Goal: Task Accomplishment & Management: Use online tool/utility

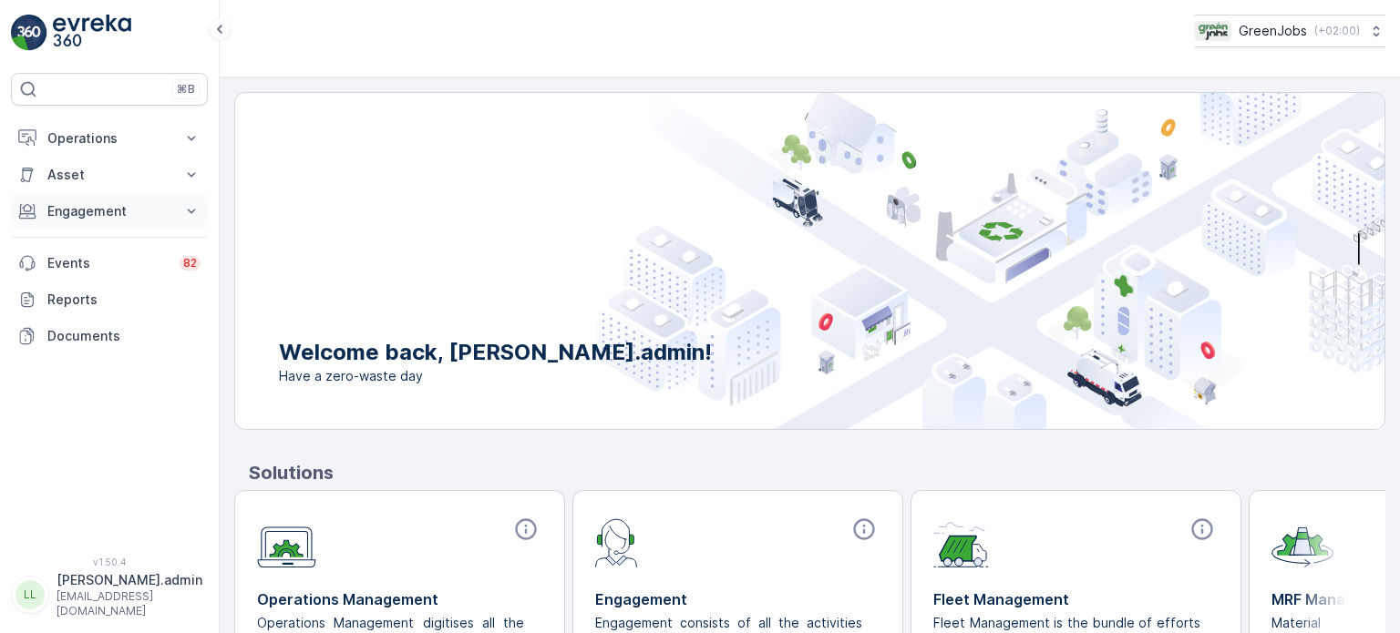
click at [90, 211] on p "Engagement" at bounding box center [109, 211] width 124 height 18
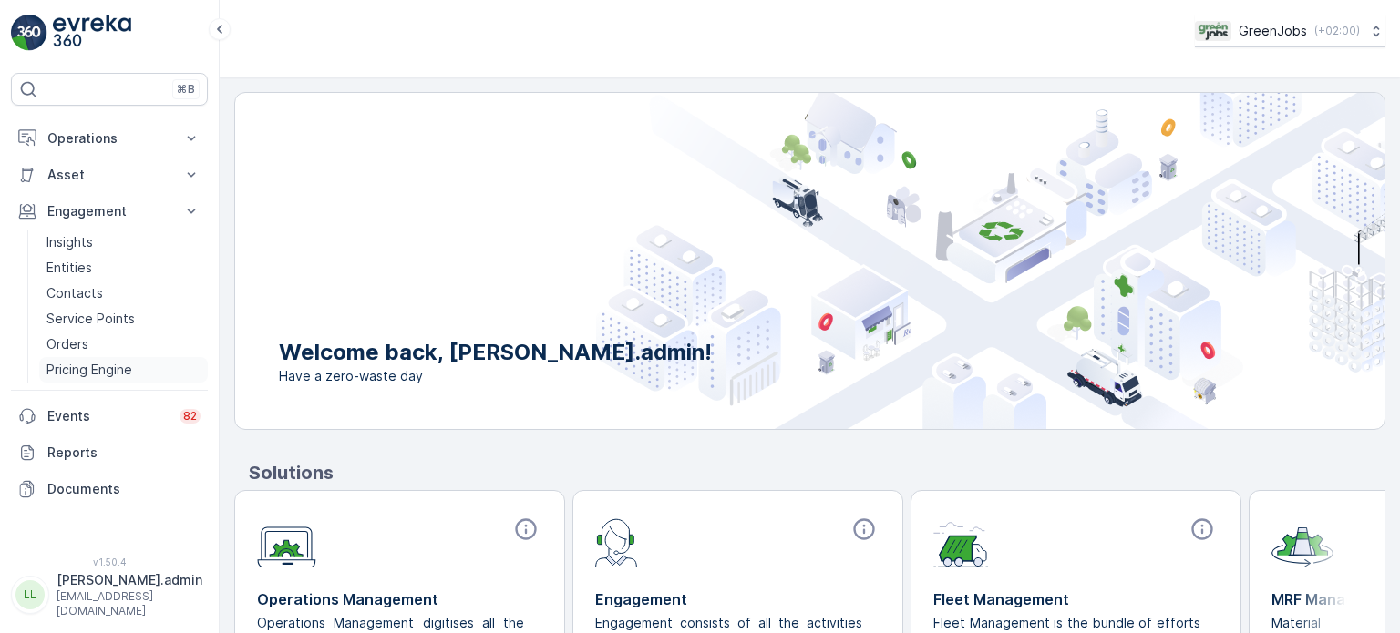
click at [104, 367] on p "Pricing Engine" at bounding box center [89, 370] width 86 height 18
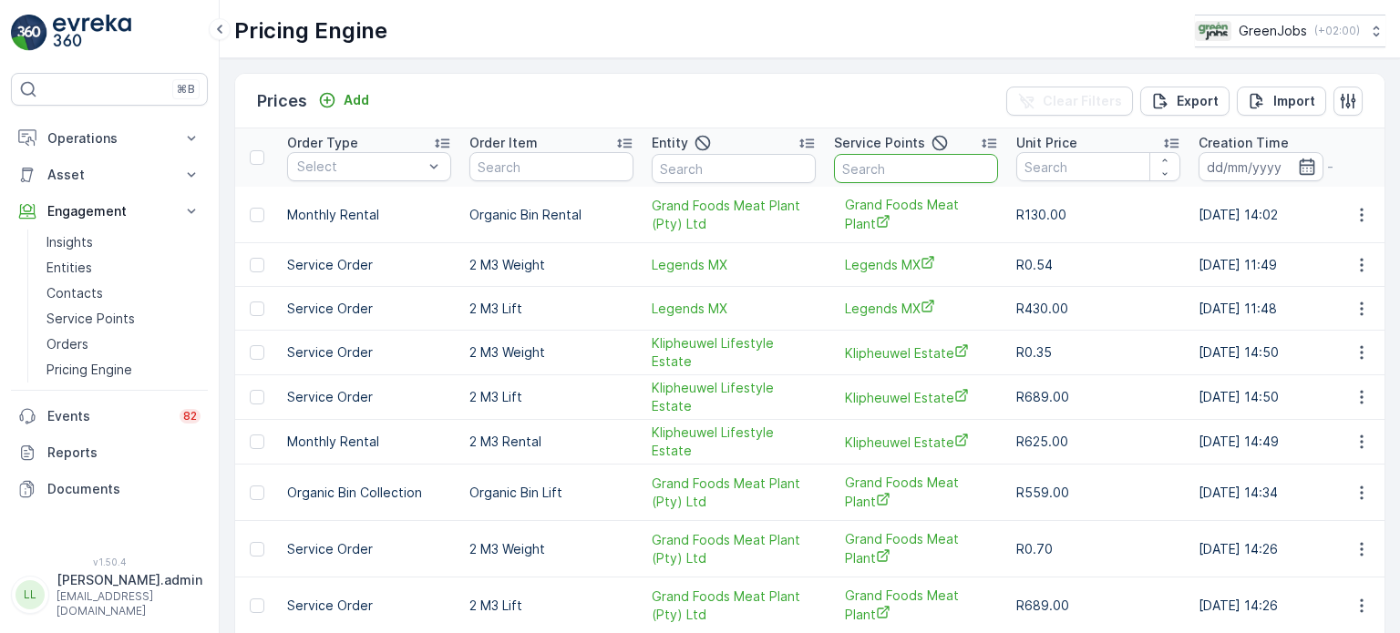
click at [858, 170] on input "text" at bounding box center [916, 168] width 164 height 29
type input "hidden"
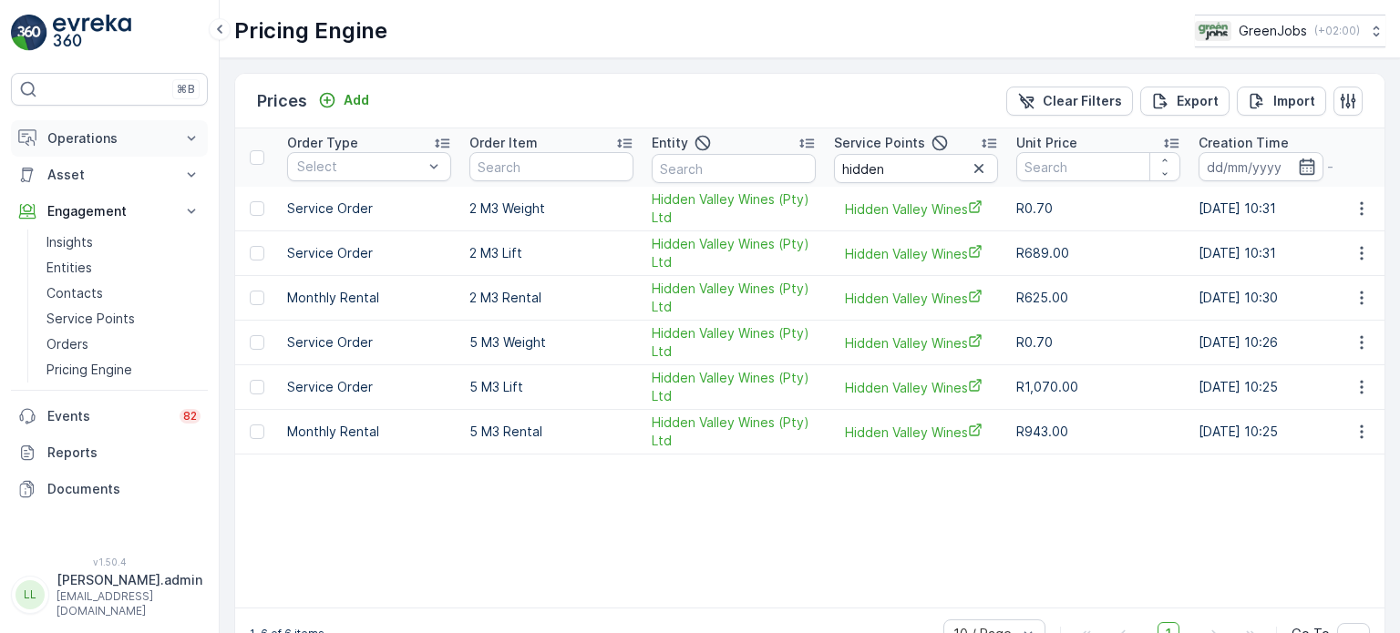
click at [88, 137] on p "Operations" at bounding box center [109, 138] width 124 height 18
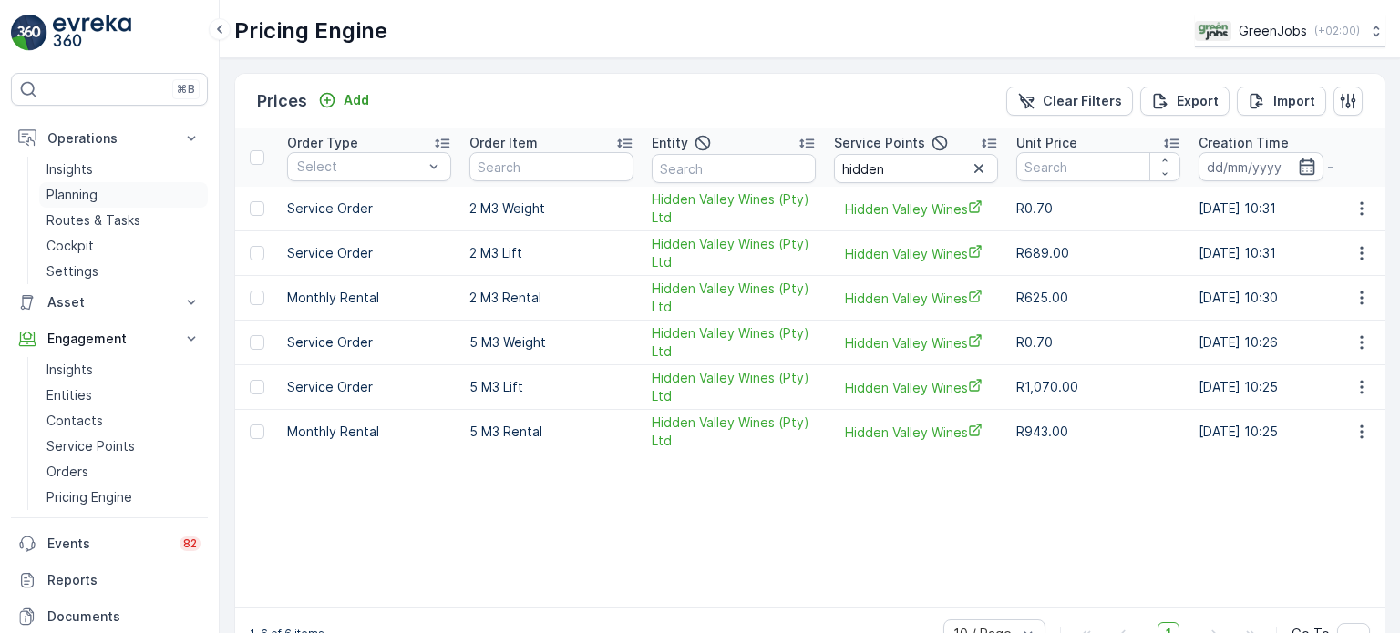
click at [92, 191] on p "Planning" at bounding box center [71, 195] width 51 height 18
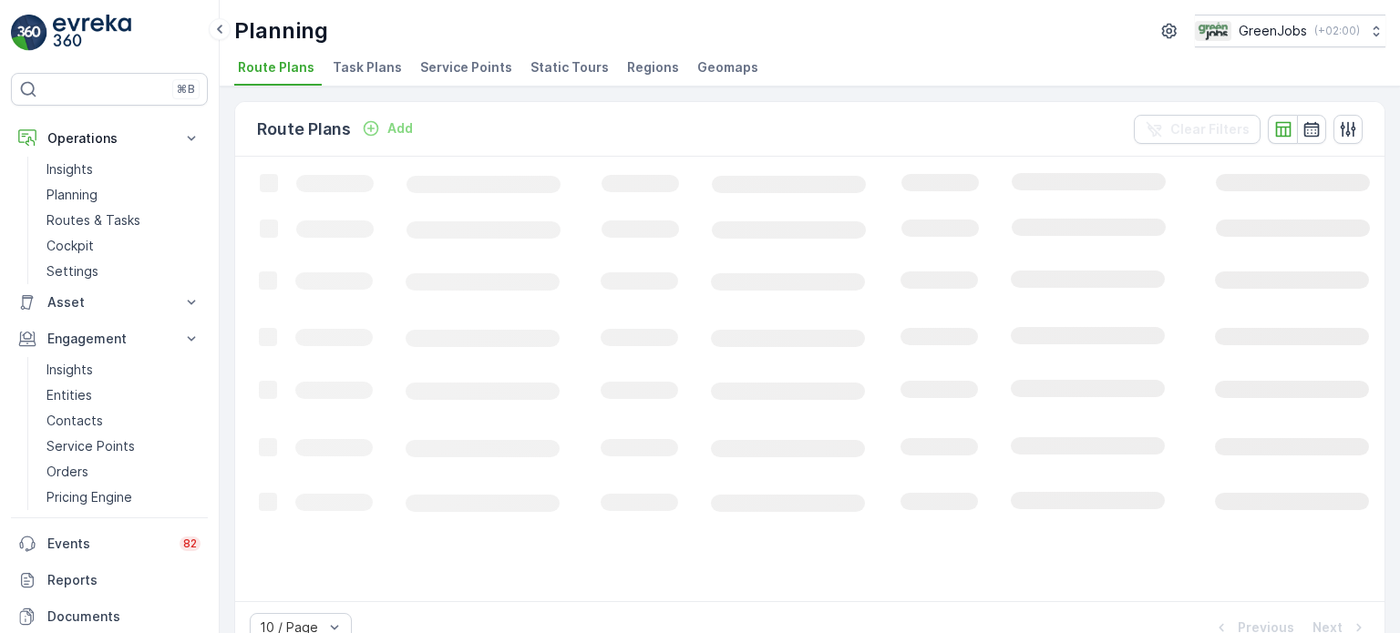
click at [465, 64] on span "Service Points" at bounding box center [466, 67] width 92 height 18
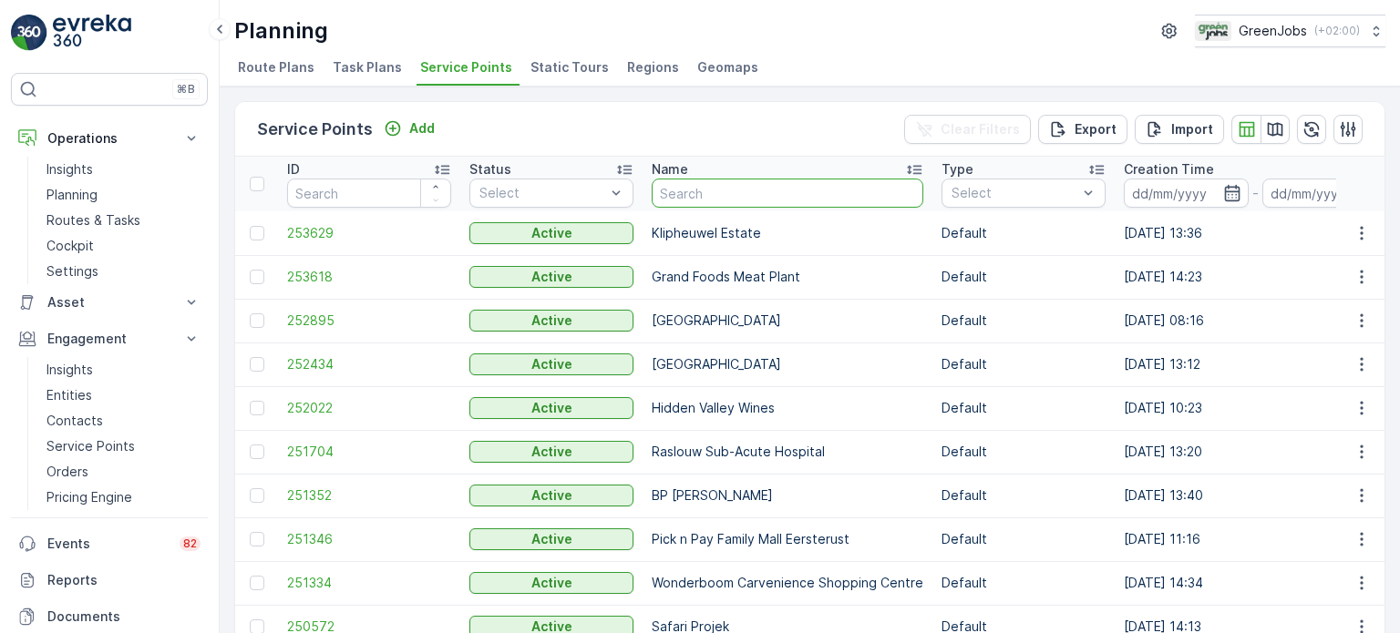
click at [726, 194] on input "text" at bounding box center [788, 193] width 272 height 29
type input "crde"
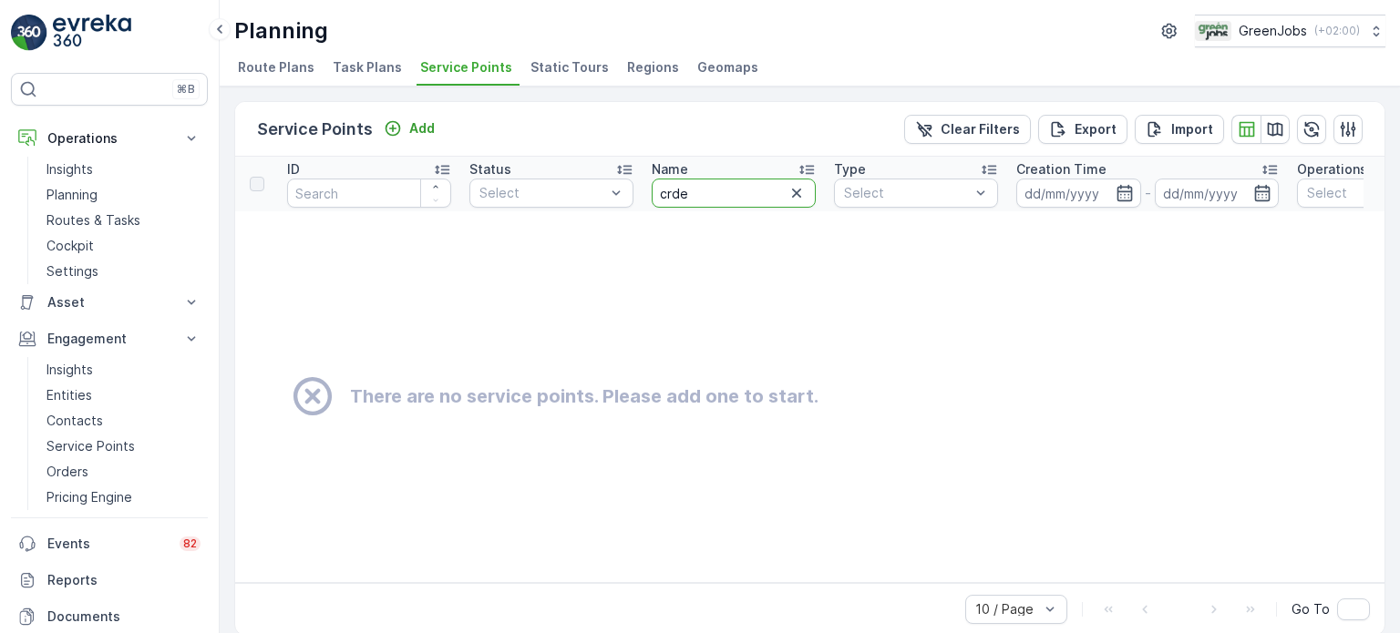
click at [702, 190] on input "crde" at bounding box center [734, 193] width 164 height 29
type input "crad"
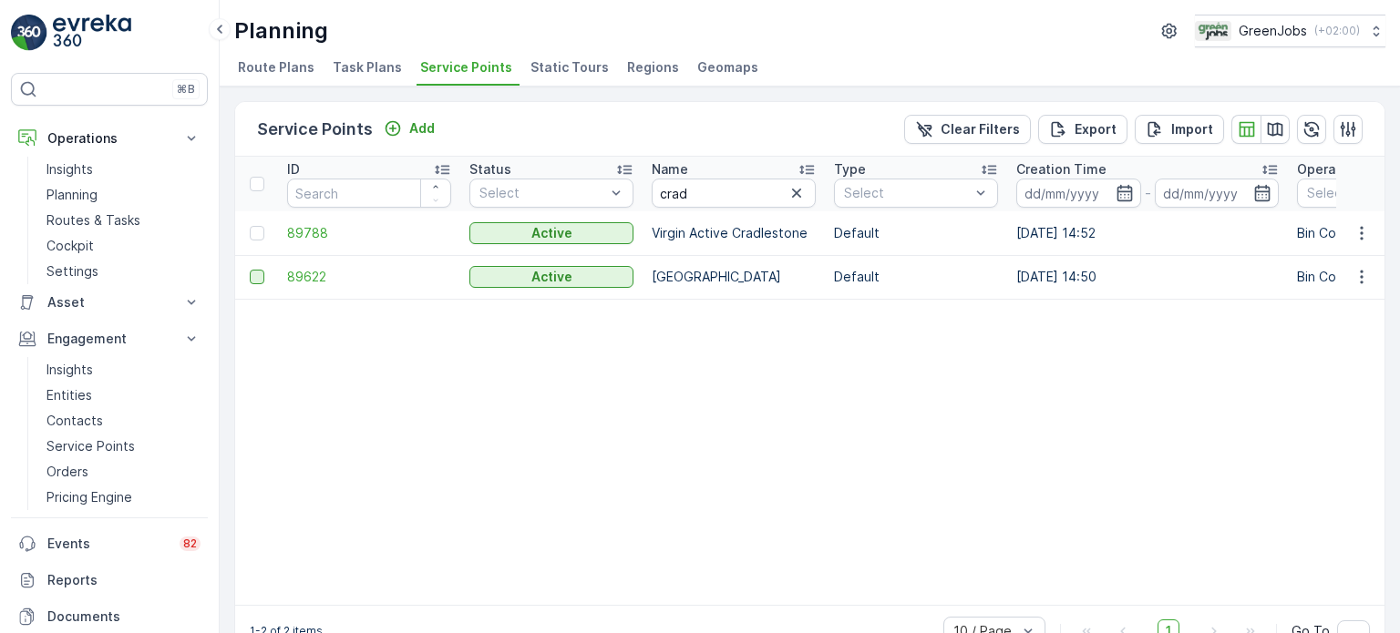
click at [252, 276] on div at bounding box center [257, 277] width 15 height 15
click at [250, 270] on input "checkbox" at bounding box center [250, 270] width 0 height 0
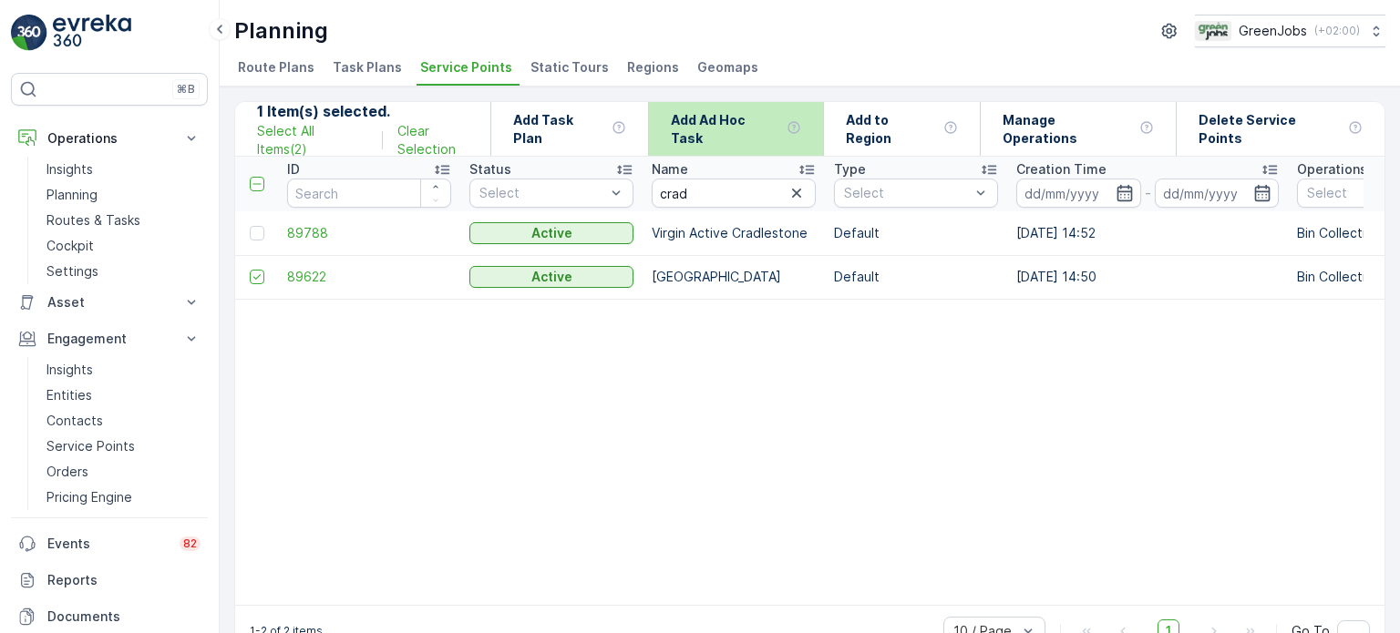
click at [753, 124] on p "Add Ad Hoc Task" at bounding box center [725, 129] width 108 height 36
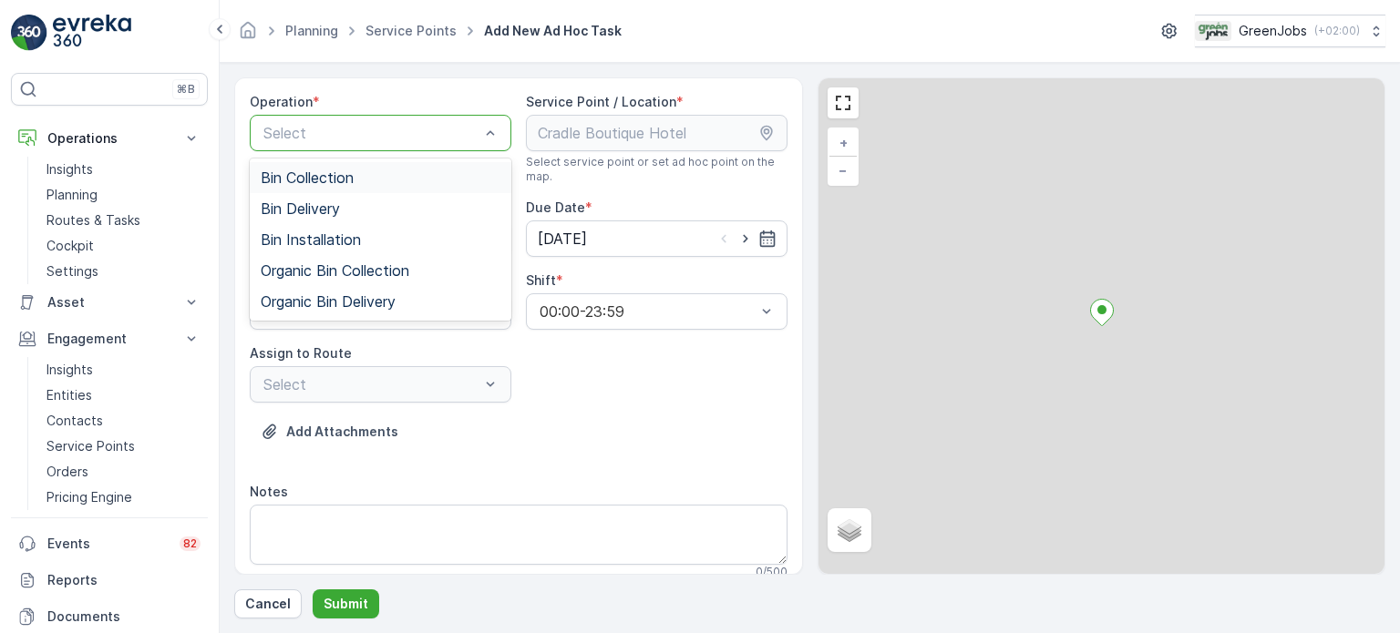
click at [358, 174] on div "Bin Collection" at bounding box center [381, 178] width 240 height 16
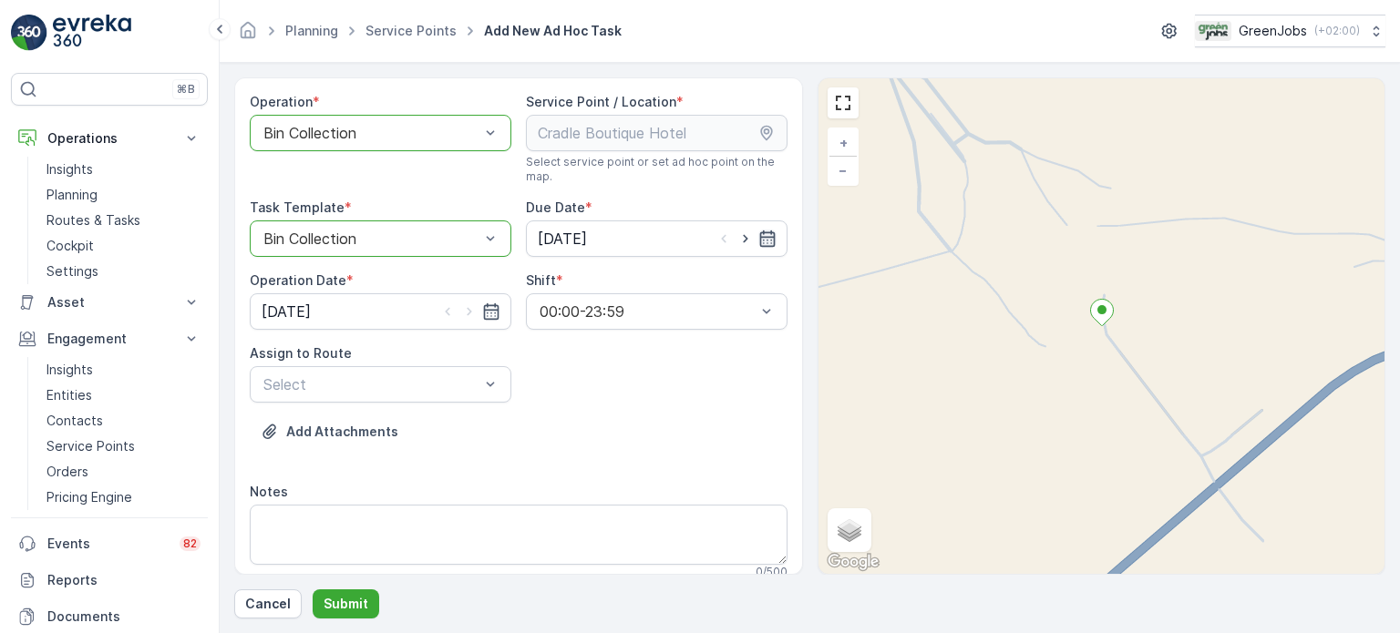
click at [767, 233] on icon "button" at bounding box center [767, 239] width 18 height 18
click at [621, 456] on div "23" at bounding box center [619, 462] width 29 height 29
type input "[DATE]"
click at [487, 305] on icon "button" at bounding box center [490, 311] width 15 height 16
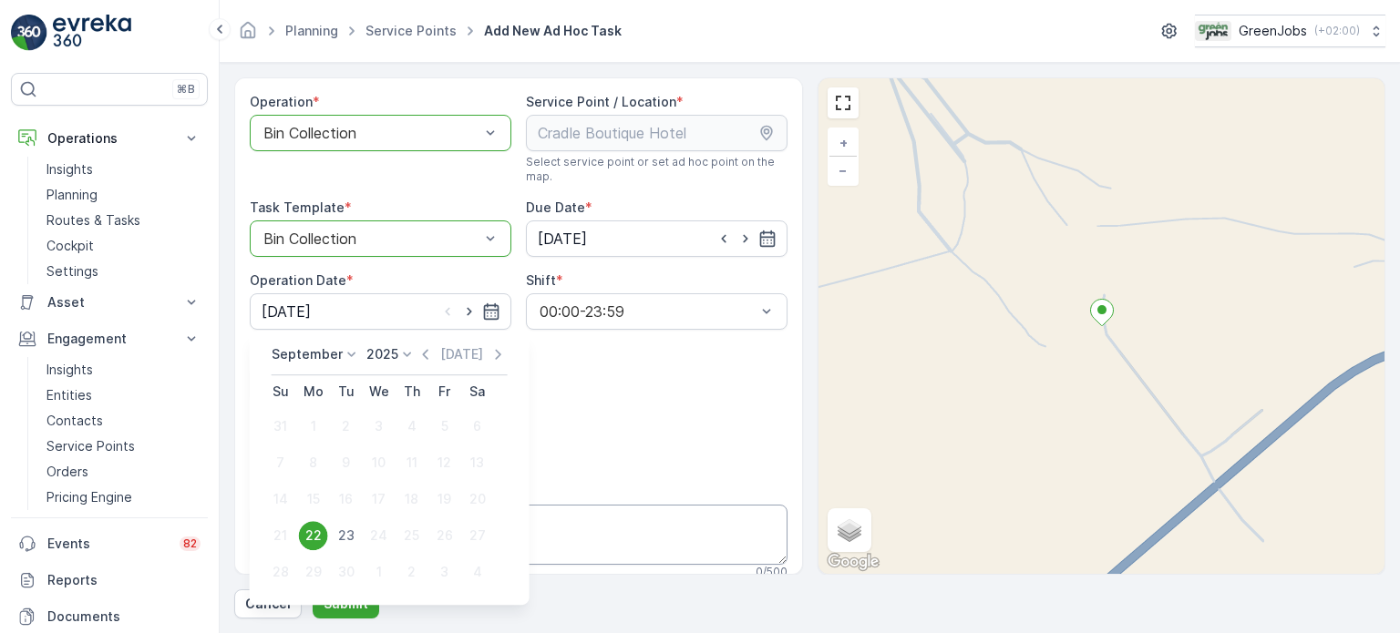
click at [349, 534] on div "23" at bounding box center [346, 535] width 29 height 29
type input "[DATE]"
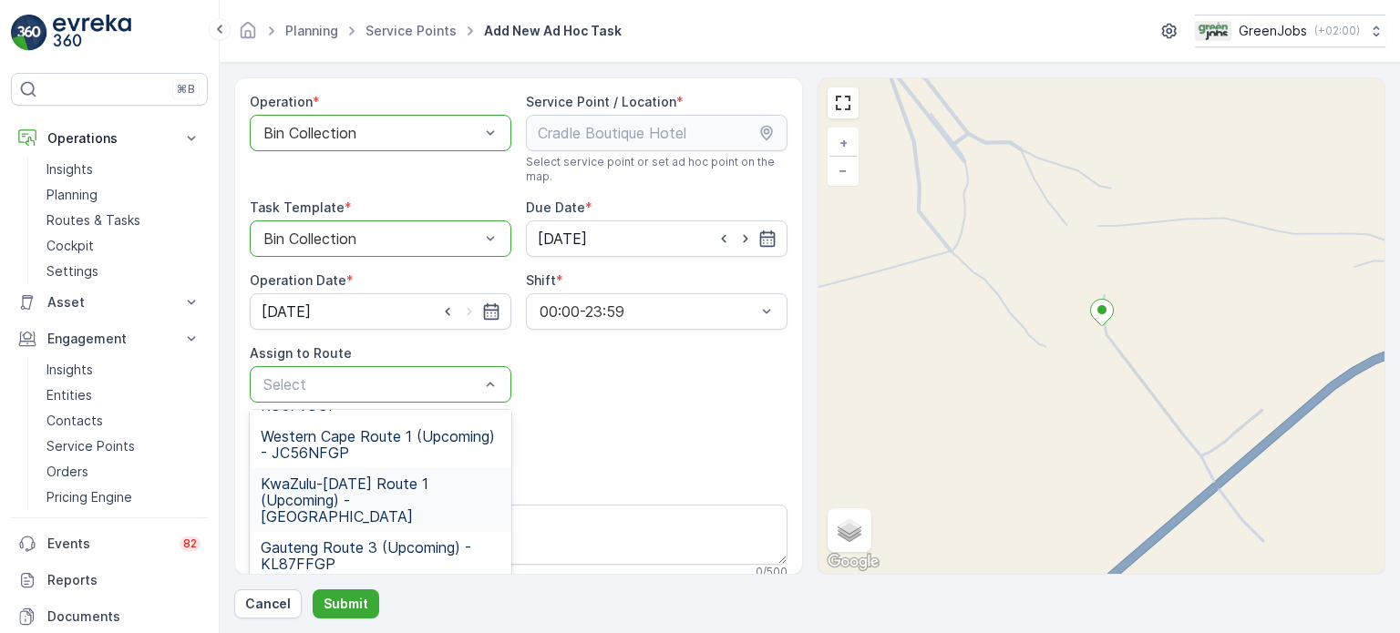
scroll to position [263, 0]
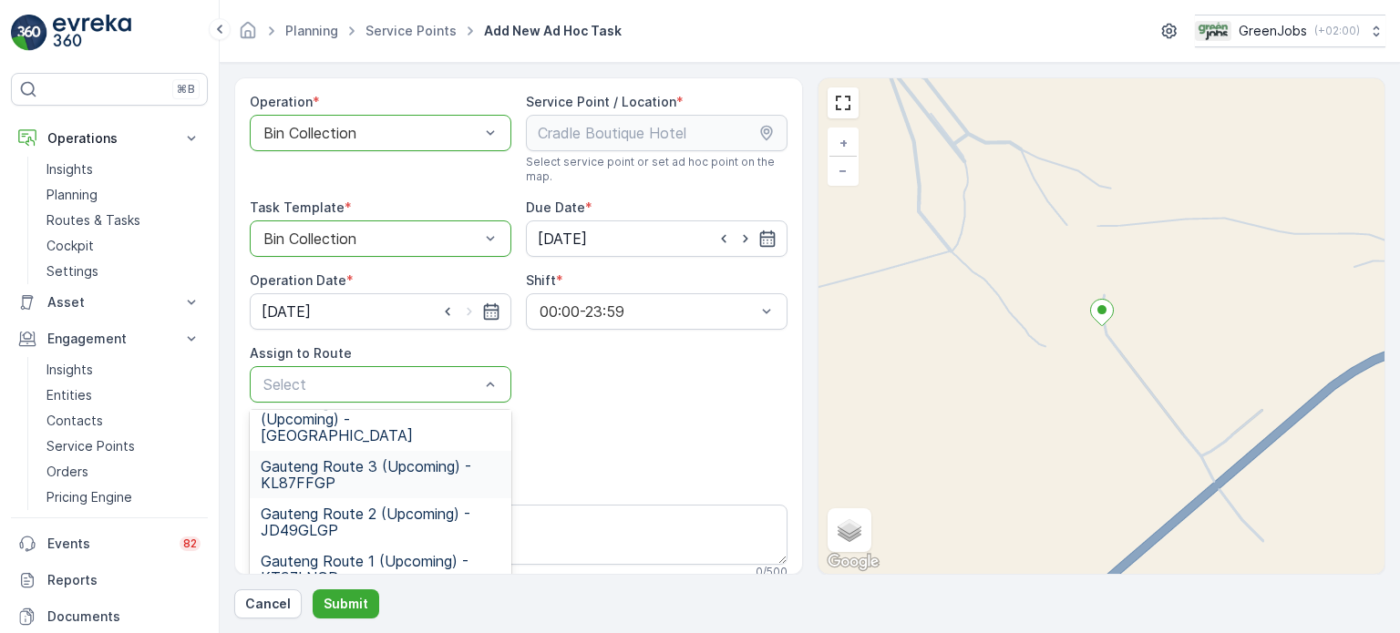
click at [324, 458] on span "Gauteng Route 3 (Upcoming) - KL87FFGP" at bounding box center [381, 474] width 240 height 33
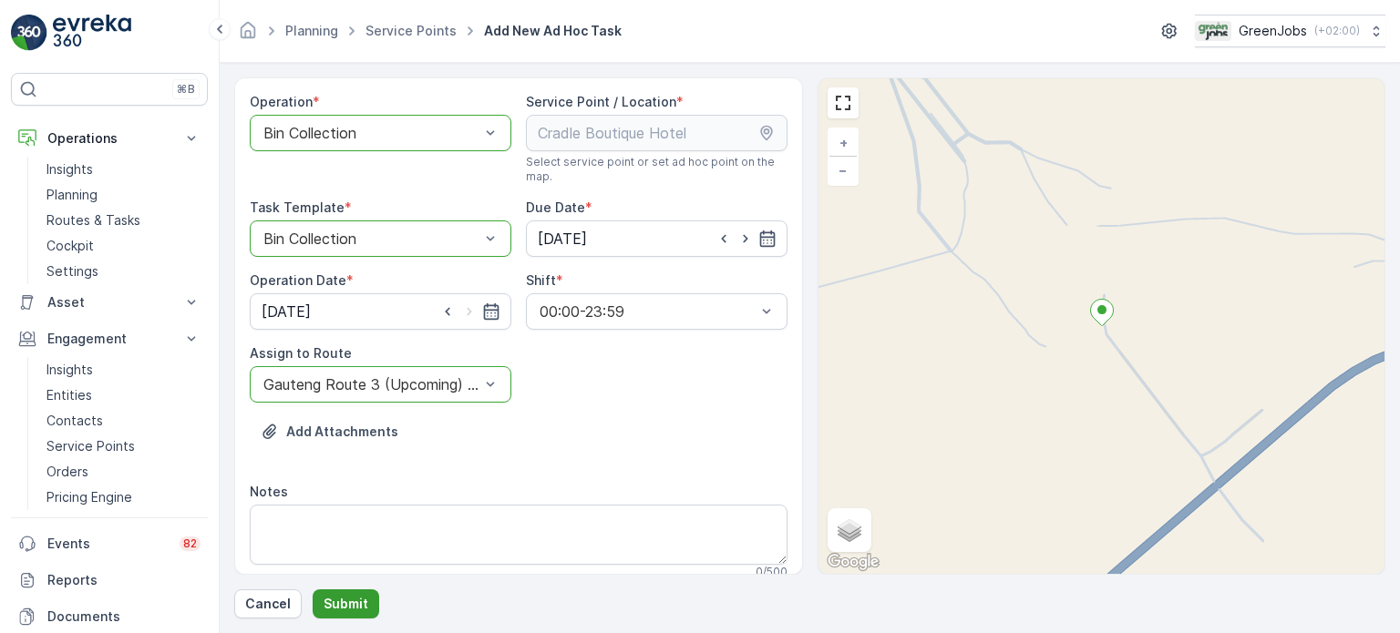
click at [351, 604] on p "Submit" at bounding box center [346, 604] width 45 height 18
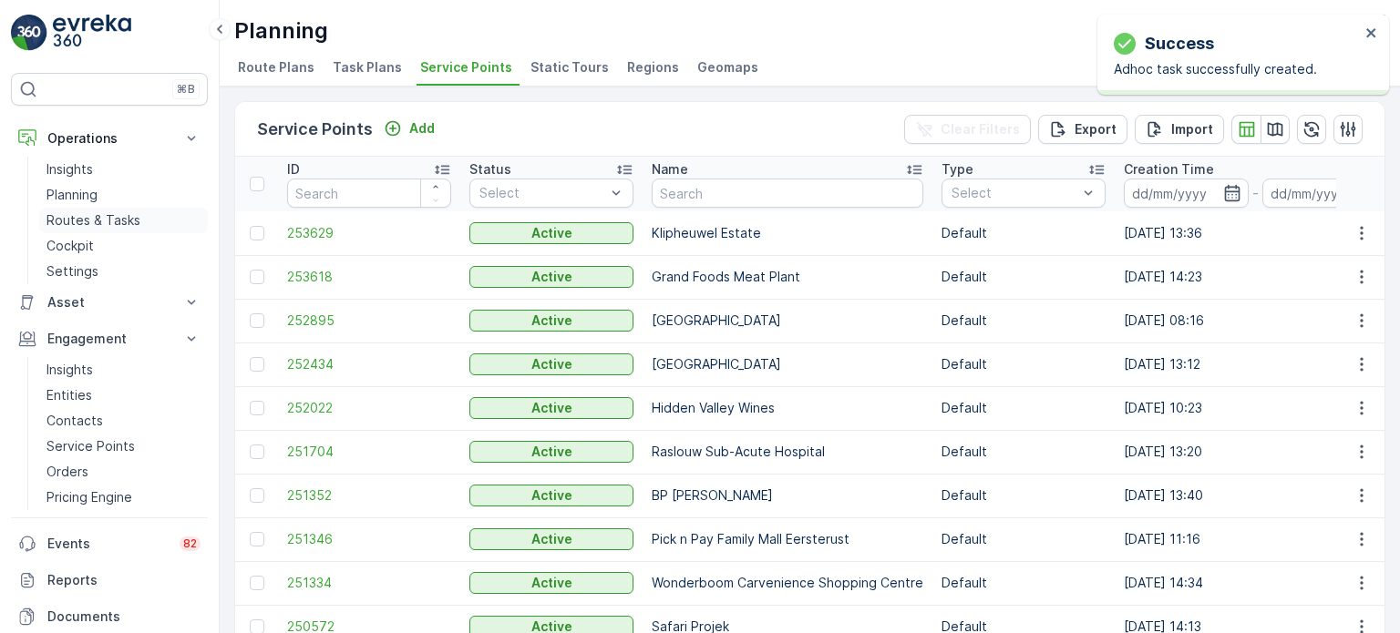
click at [121, 214] on p "Routes & Tasks" at bounding box center [93, 220] width 94 height 18
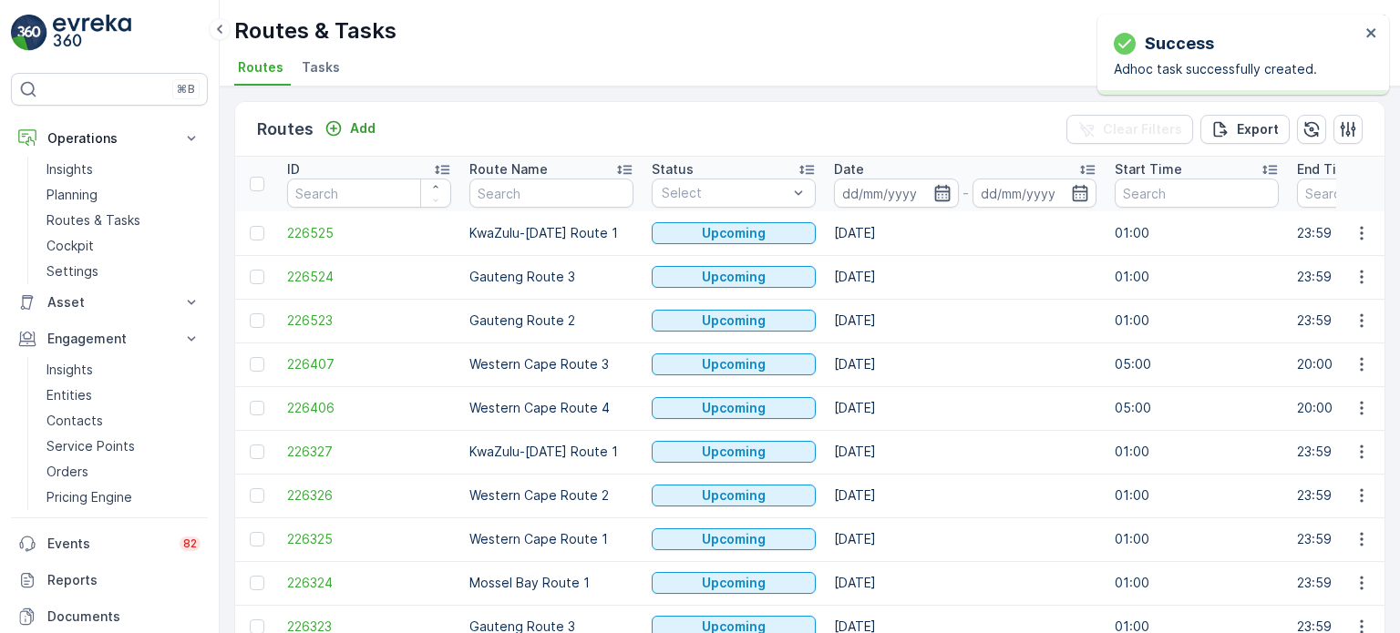
click at [941, 193] on icon "button" at bounding box center [941, 193] width 15 height 16
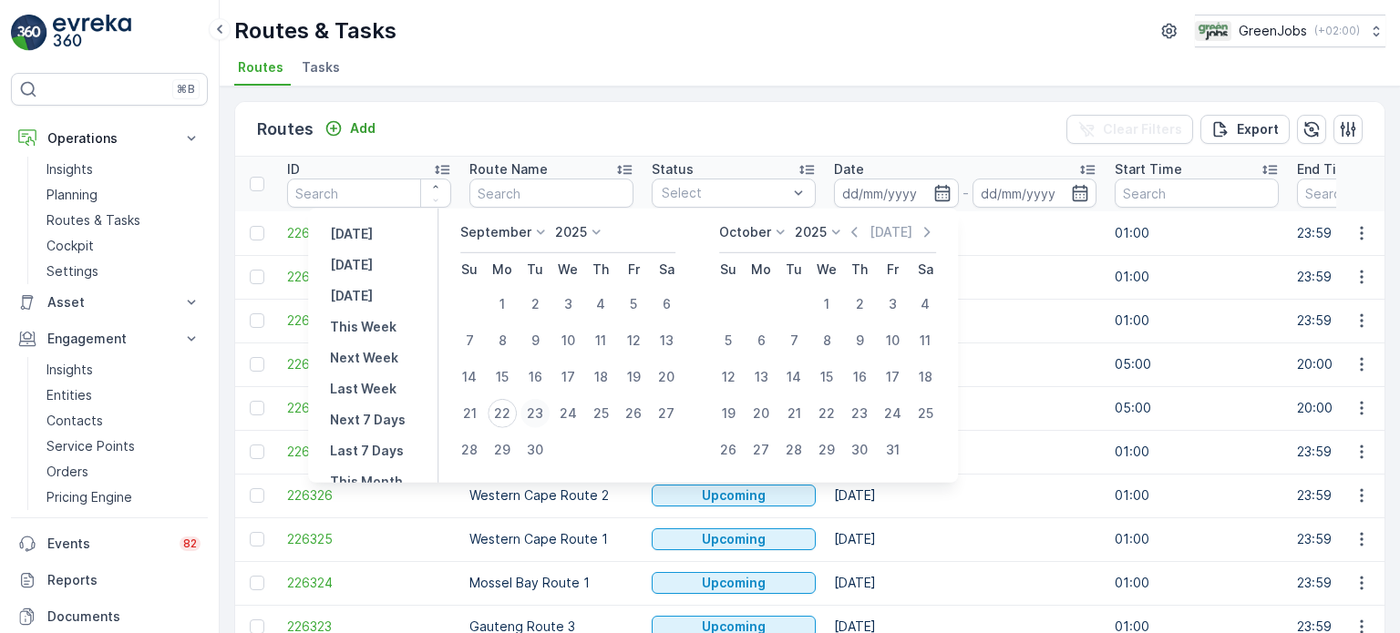
click at [545, 415] on div "23" at bounding box center [534, 413] width 29 height 29
type input "[DATE]"
click at [543, 413] on div "23" at bounding box center [534, 413] width 29 height 29
type input "[DATE]"
click at [543, 413] on div "23" at bounding box center [534, 413] width 29 height 29
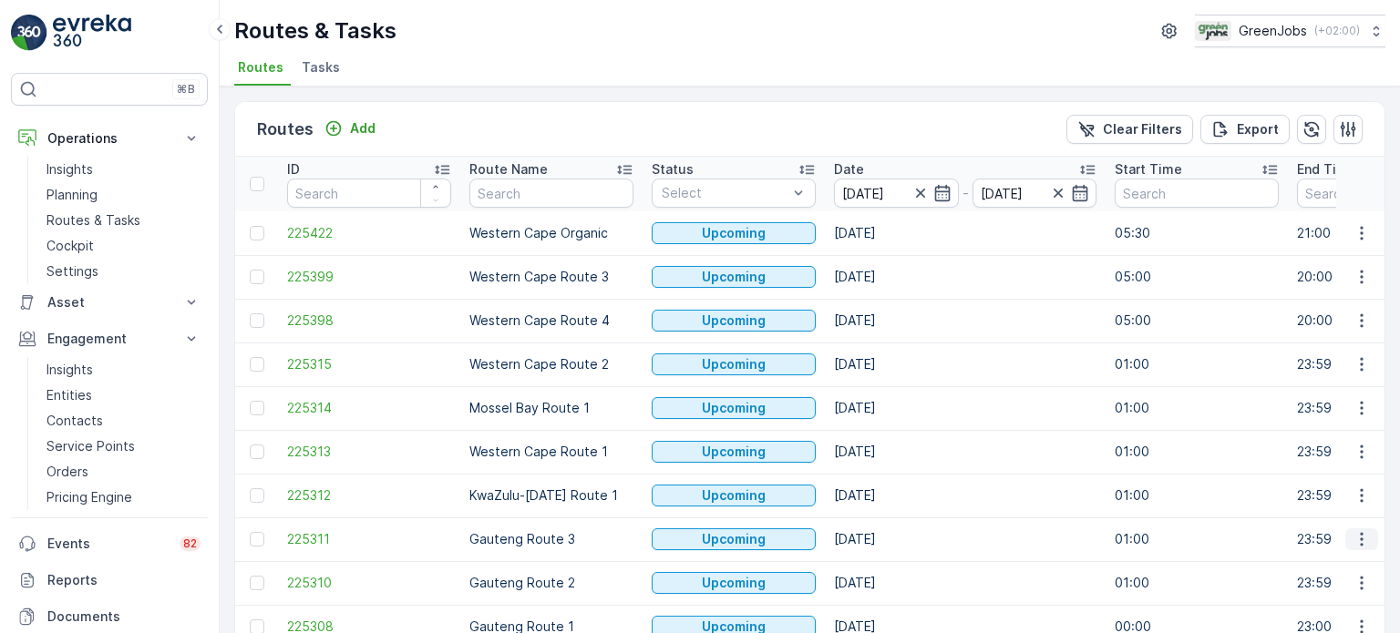
click at [1354, 539] on icon "button" at bounding box center [1361, 539] width 18 height 18
click at [1307, 387] on ul "See More Details View Route Tracking History Change Assignee Delete" at bounding box center [1329, 456] width 148 height 143
click at [1279, 392] on span "See More Details" at bounding box center [1319, 401] width 106 height 18
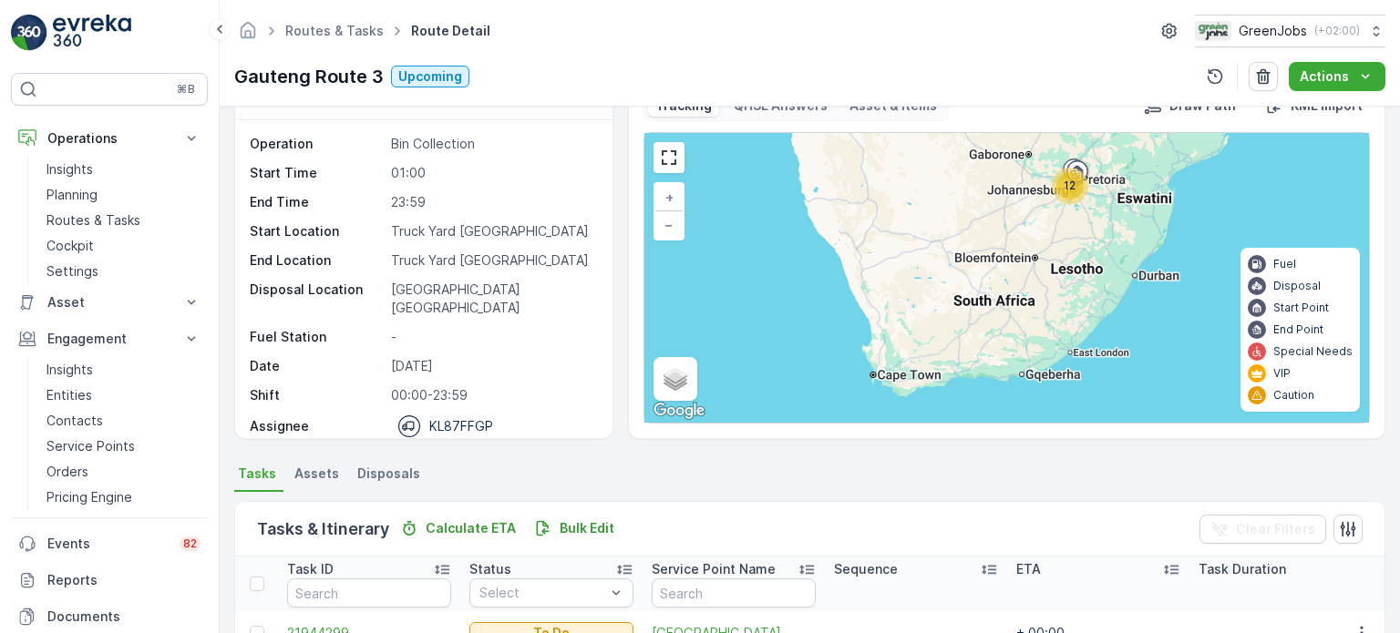
scroll to position [91, 0]
